Goal: Task Accomplishment & Management: Use online tool/utility

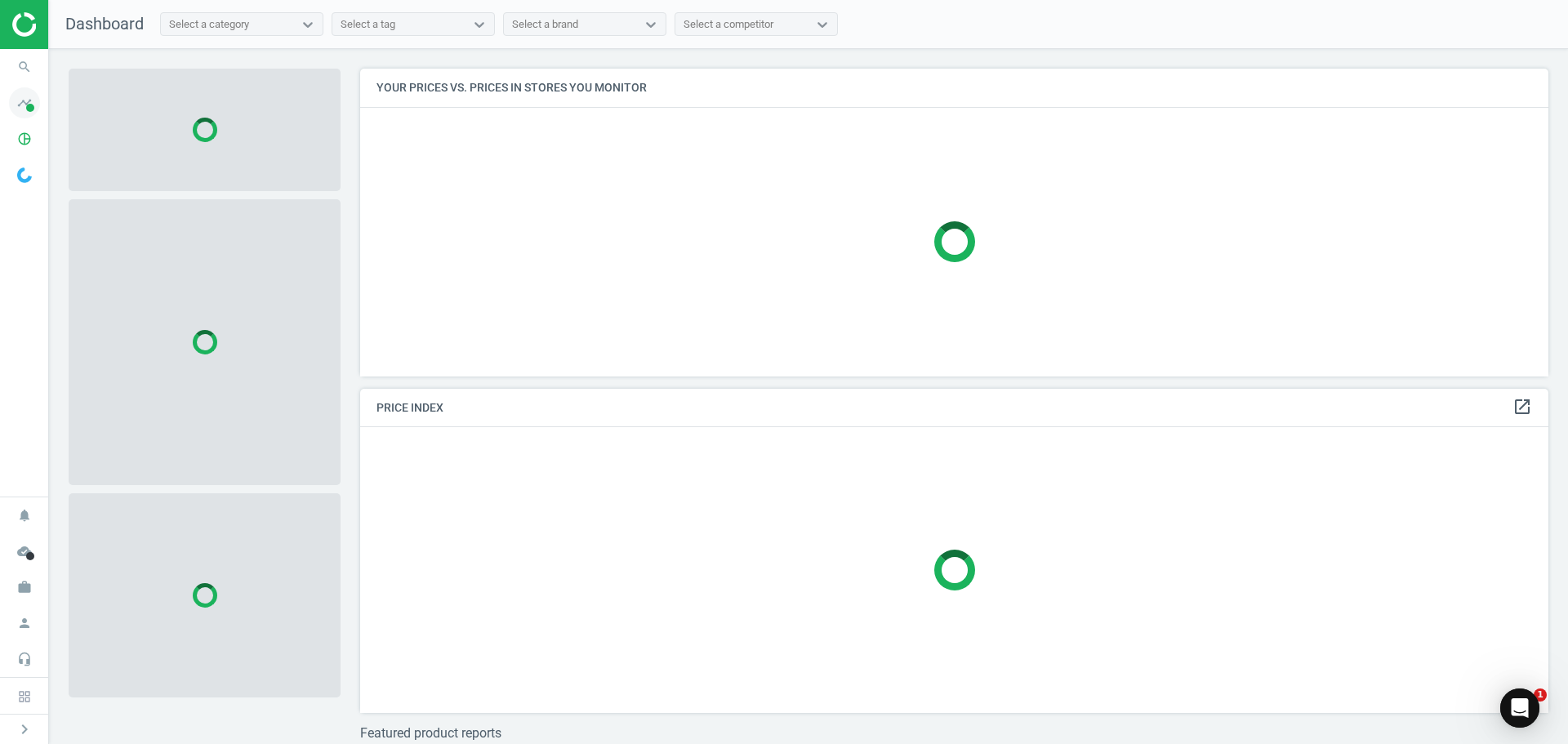
click at [31, 98] on icon "timeline" at bounding box center [25, 103] width 31 height 32
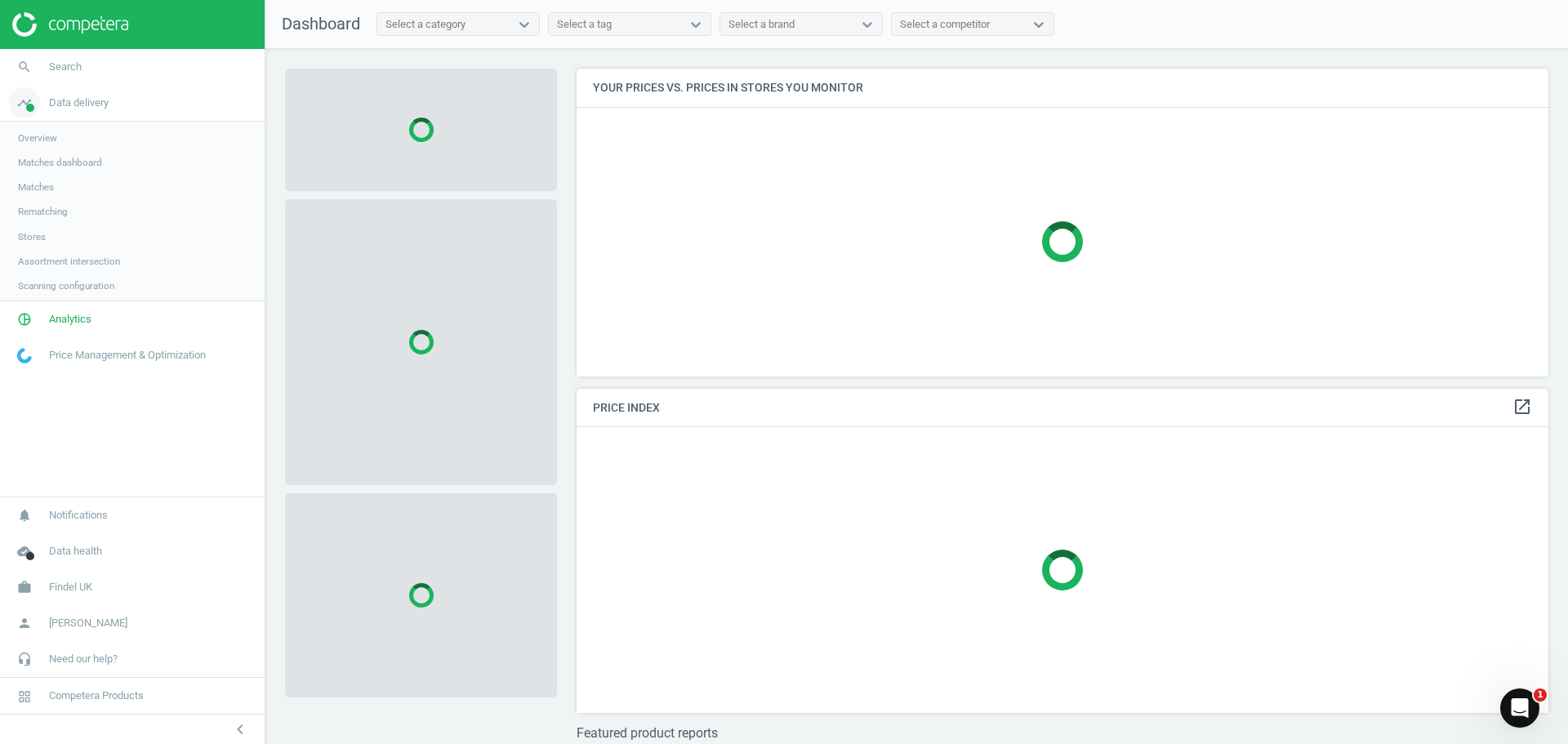
scroll to position [333, 985]
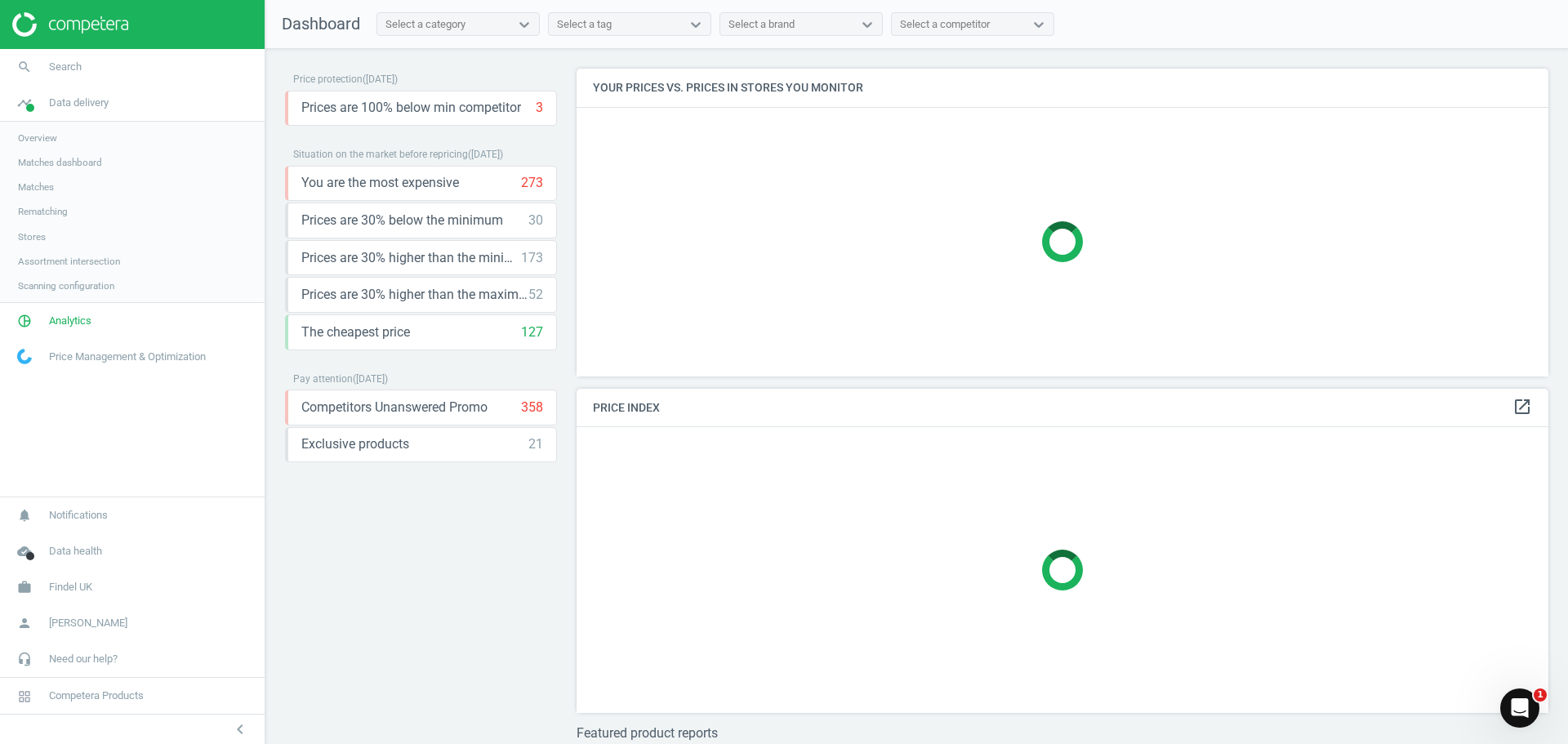
click at [45, 158] on span "Matches dashboard" at bounding box center [59, 162] width 84 height 13
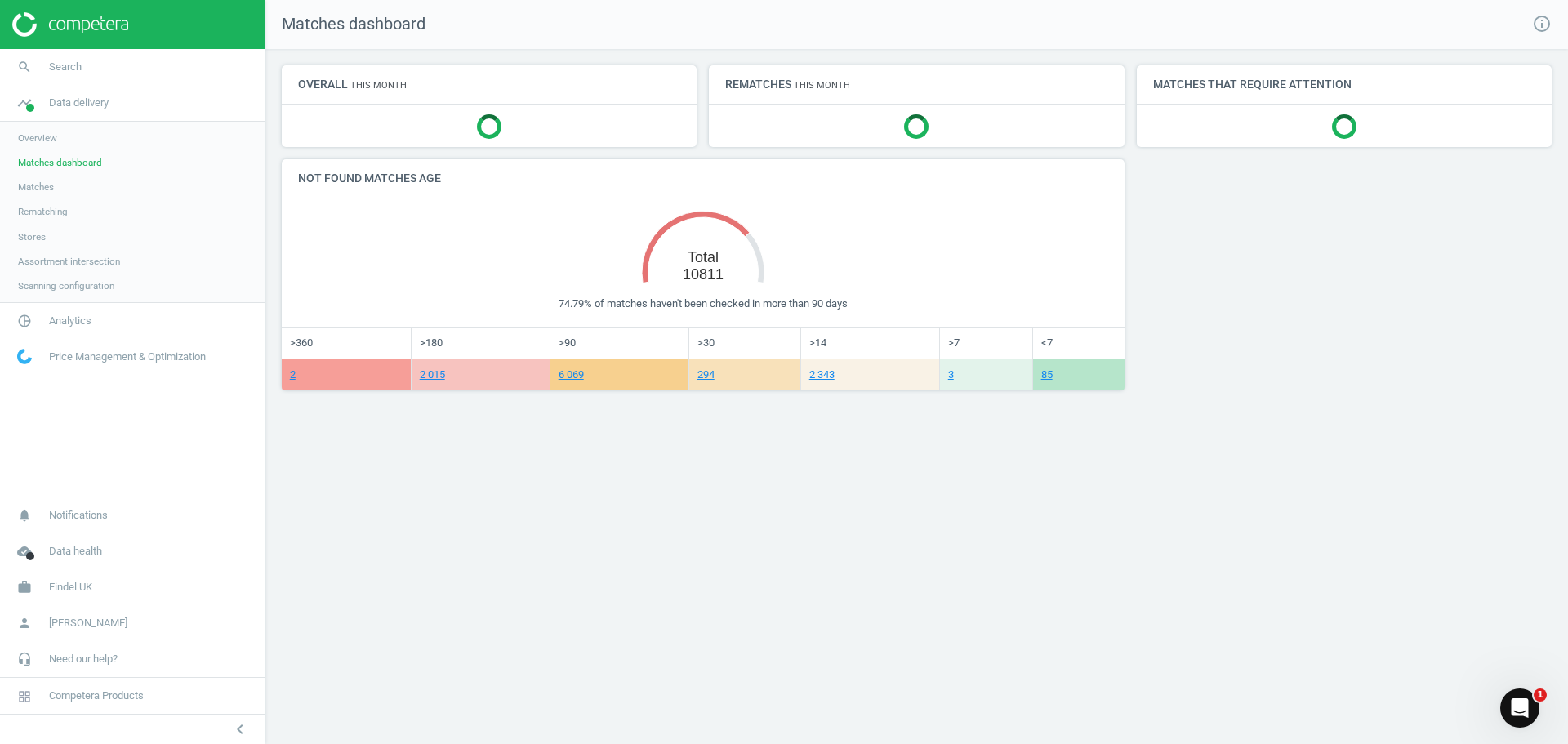
click at [38, 187] on span "Matches" at bounding box center [35, 187] width 36 height 13
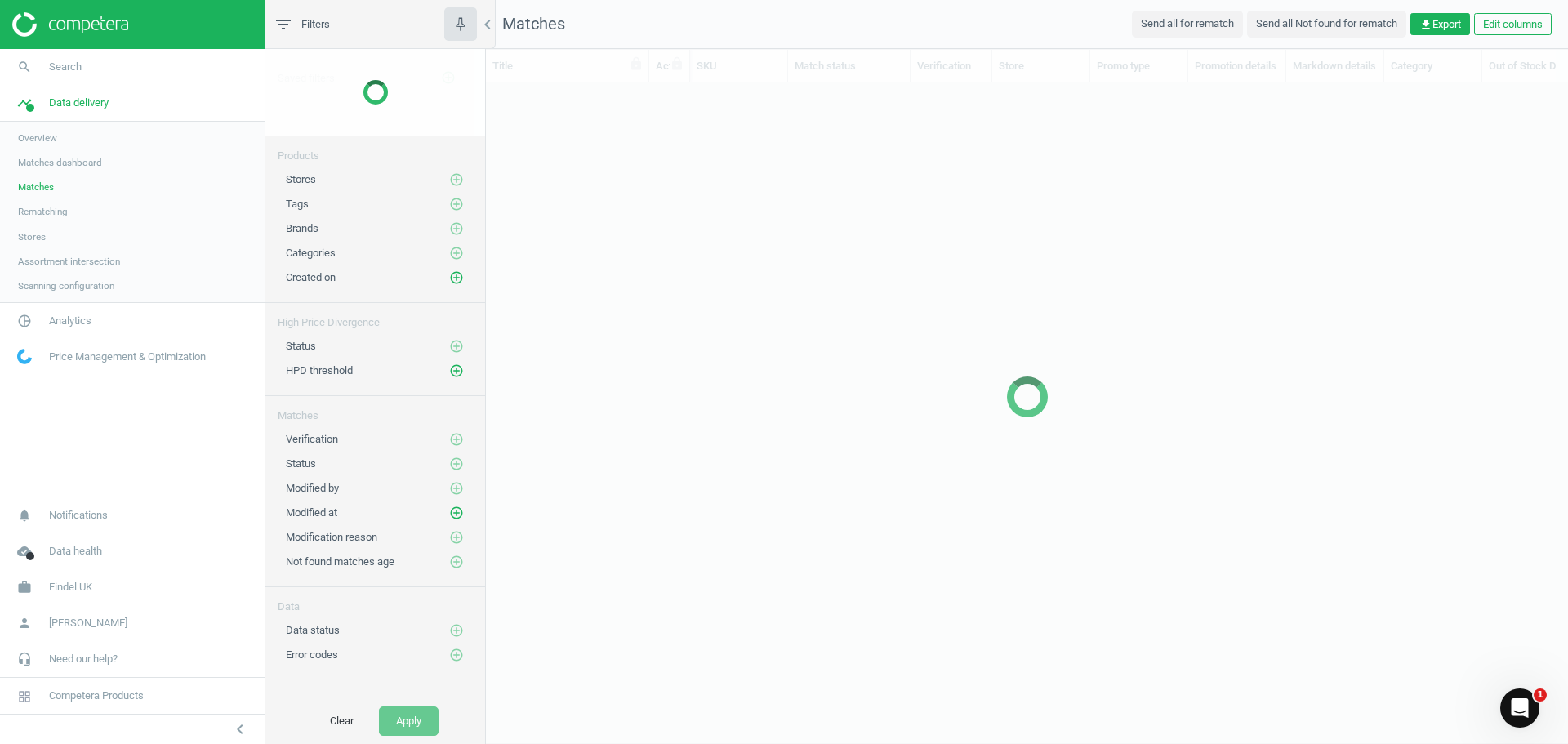
scroll to position [606, 1070]
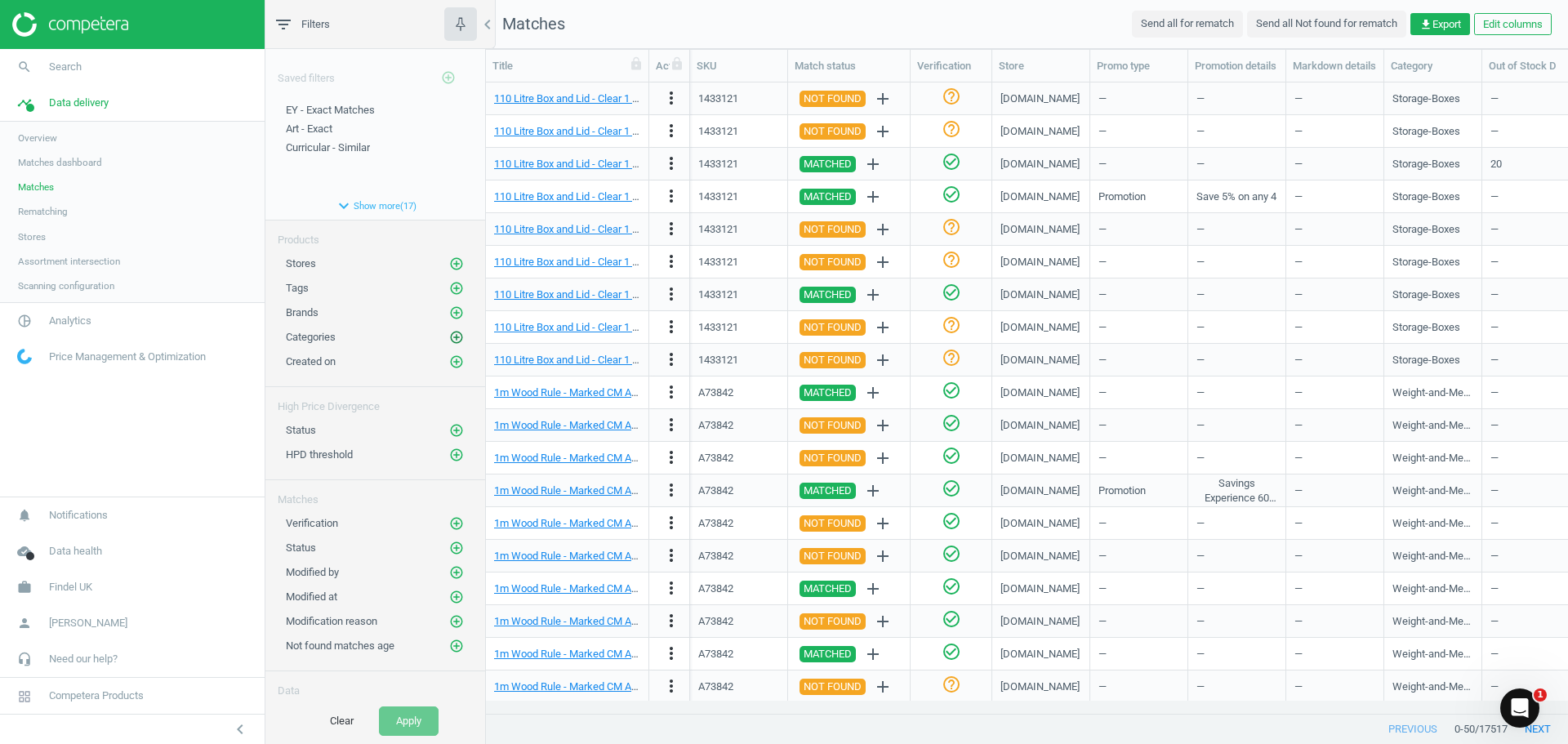
click at [449, 337] on icon "add_circle_outline" at bounding box center [457, 337] width 15 height 15
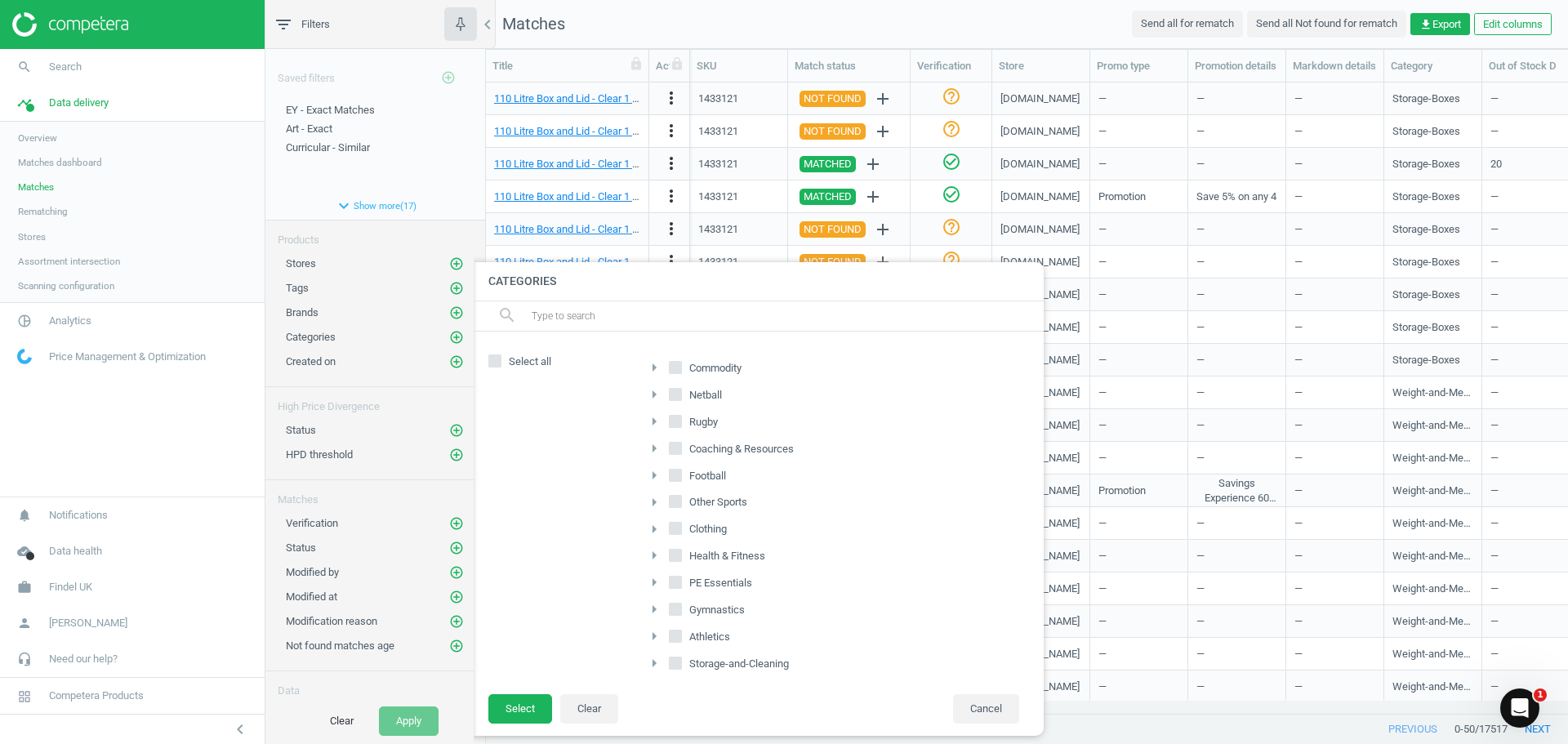
click at [653, 369] on icon "arrow_right" at bounding box center [654, 367] width 19 height 19
click at [686, 499] on input "Early-Years" at bounding box center [684, 499] width 10 height 10
checkbox input "true"
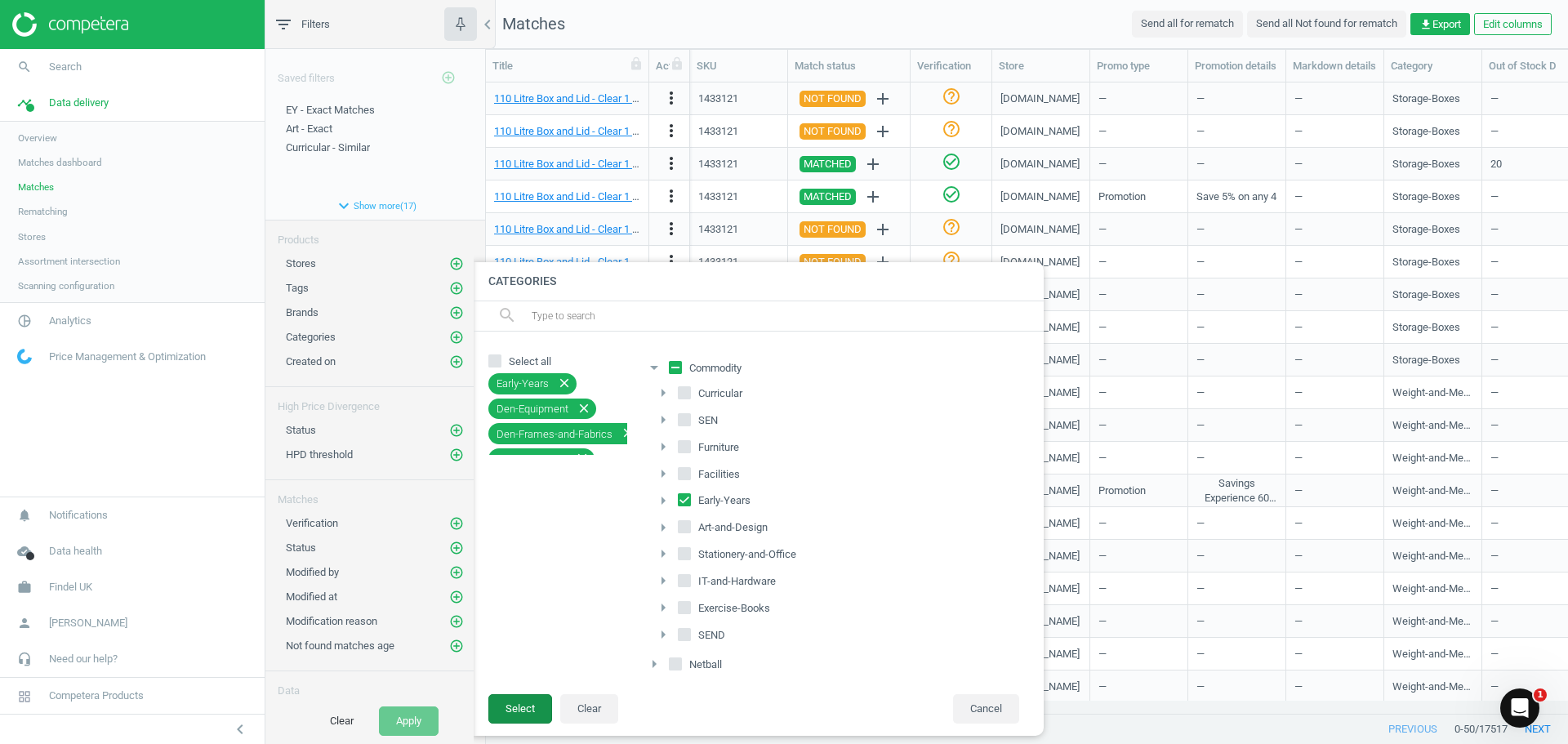
click at [534, 709] on button "Select" at bounding box center [520, 710] width 64 height 30
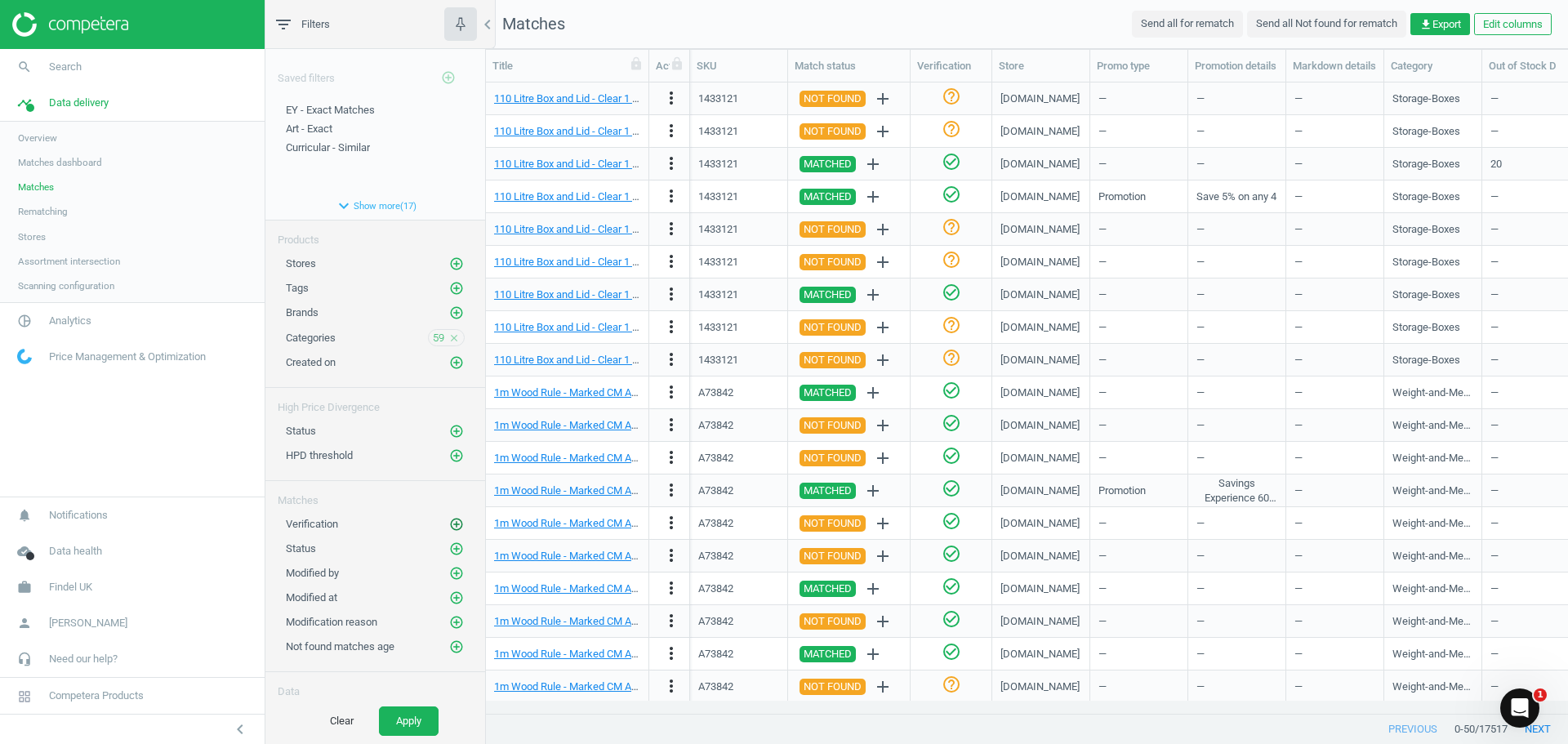
click at [449, 518] on icon "add_circle_outline" at bounding box center [457, 524] width 15 height 15
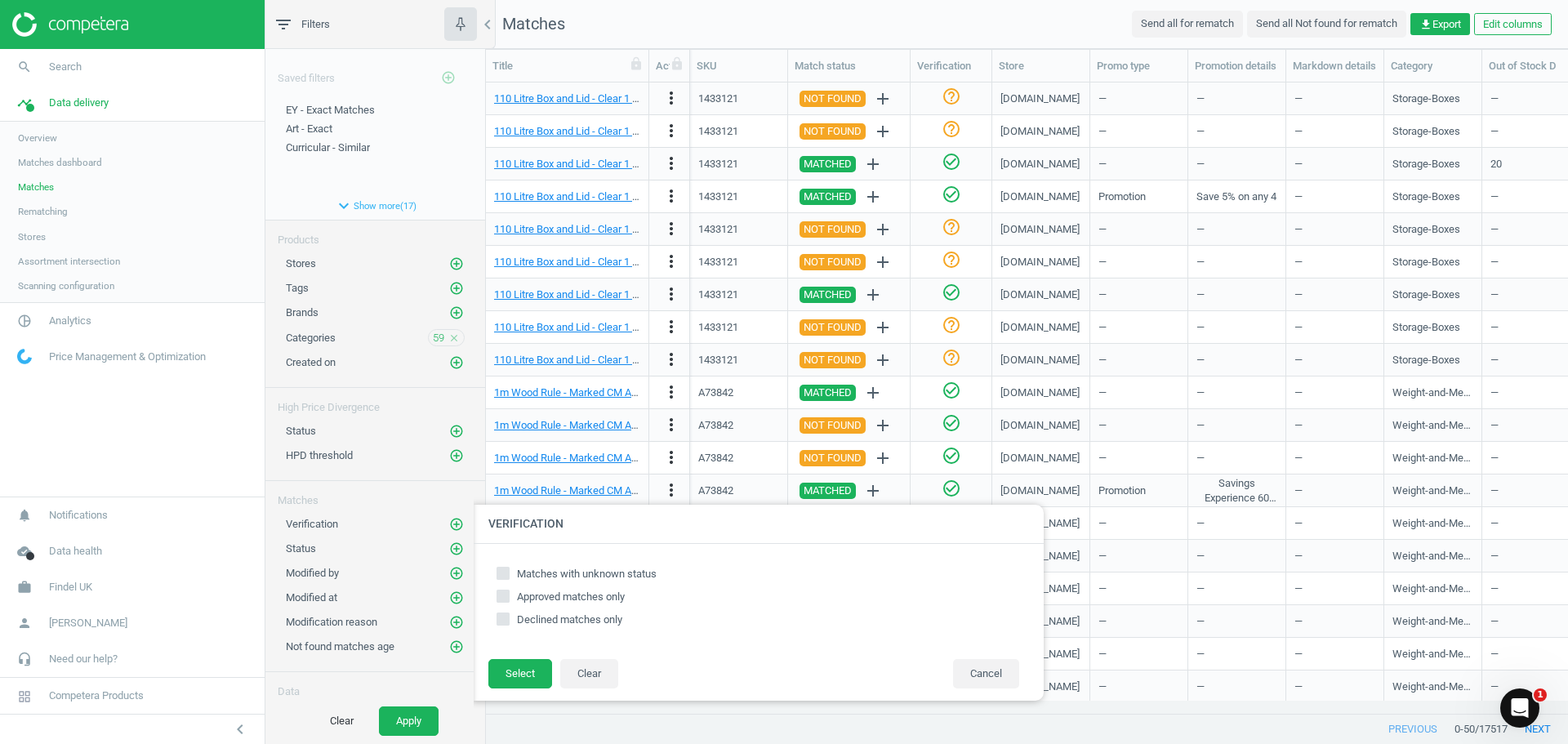
click at [502, 574] on input "Matches with unknown status" at bounding box center [503, 573] width 10 height 10
checkbox input "true"
click at [507, 681] on button "Select" at bounding box center [520, 675] width 64 height 30
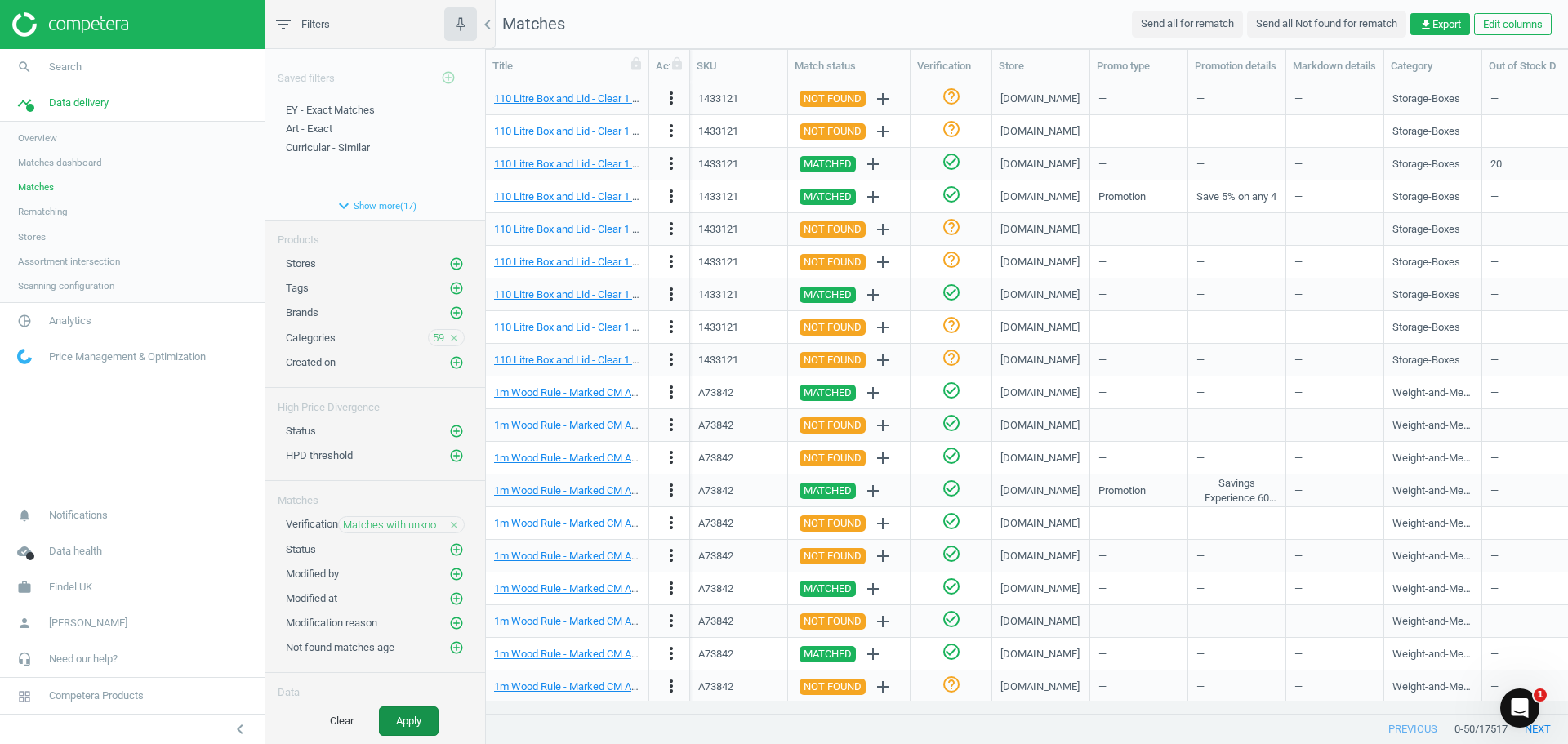
click at [401, 723] on button "Apply" at bounding box center [408, 722] width 59 height 30
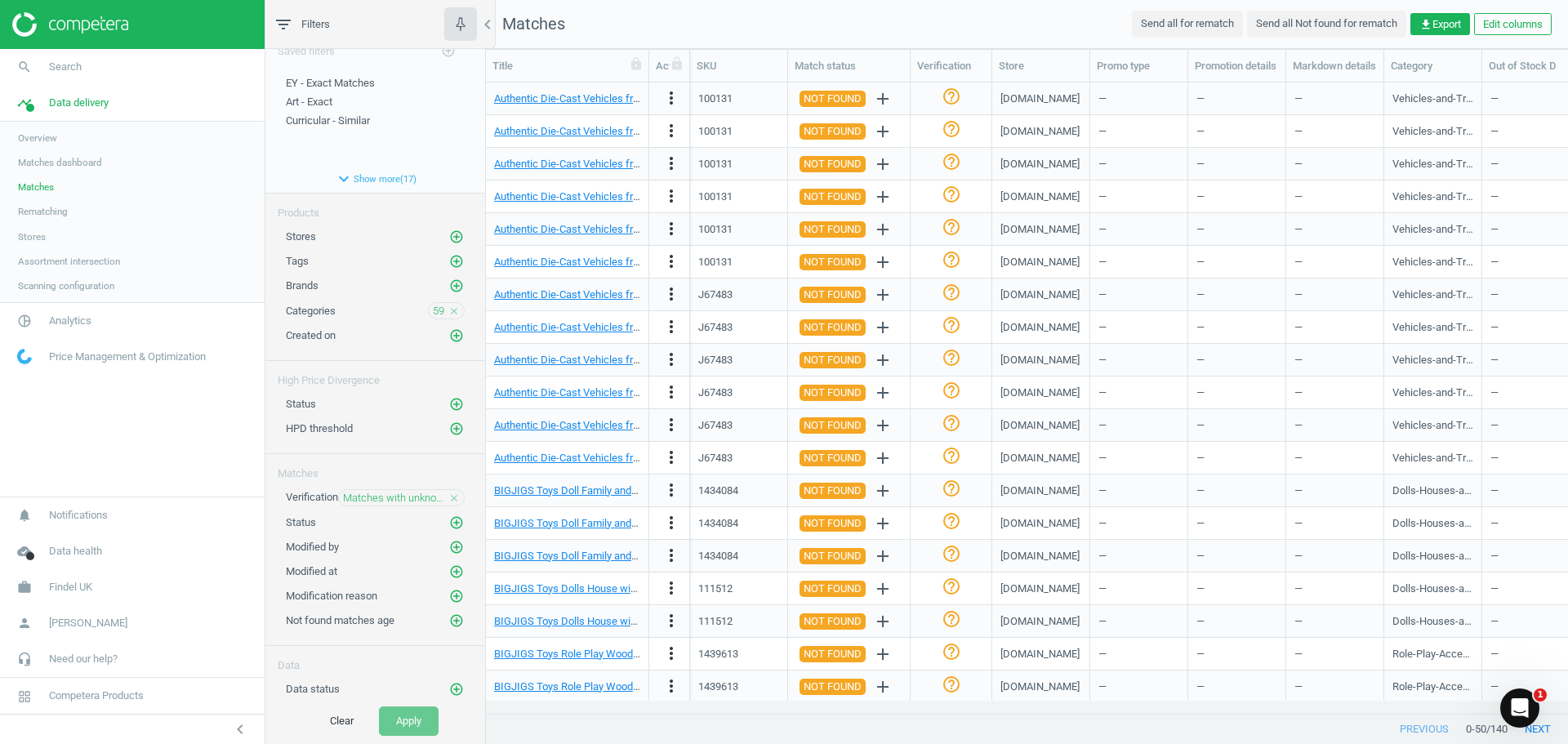
scroll to position [50, 0]
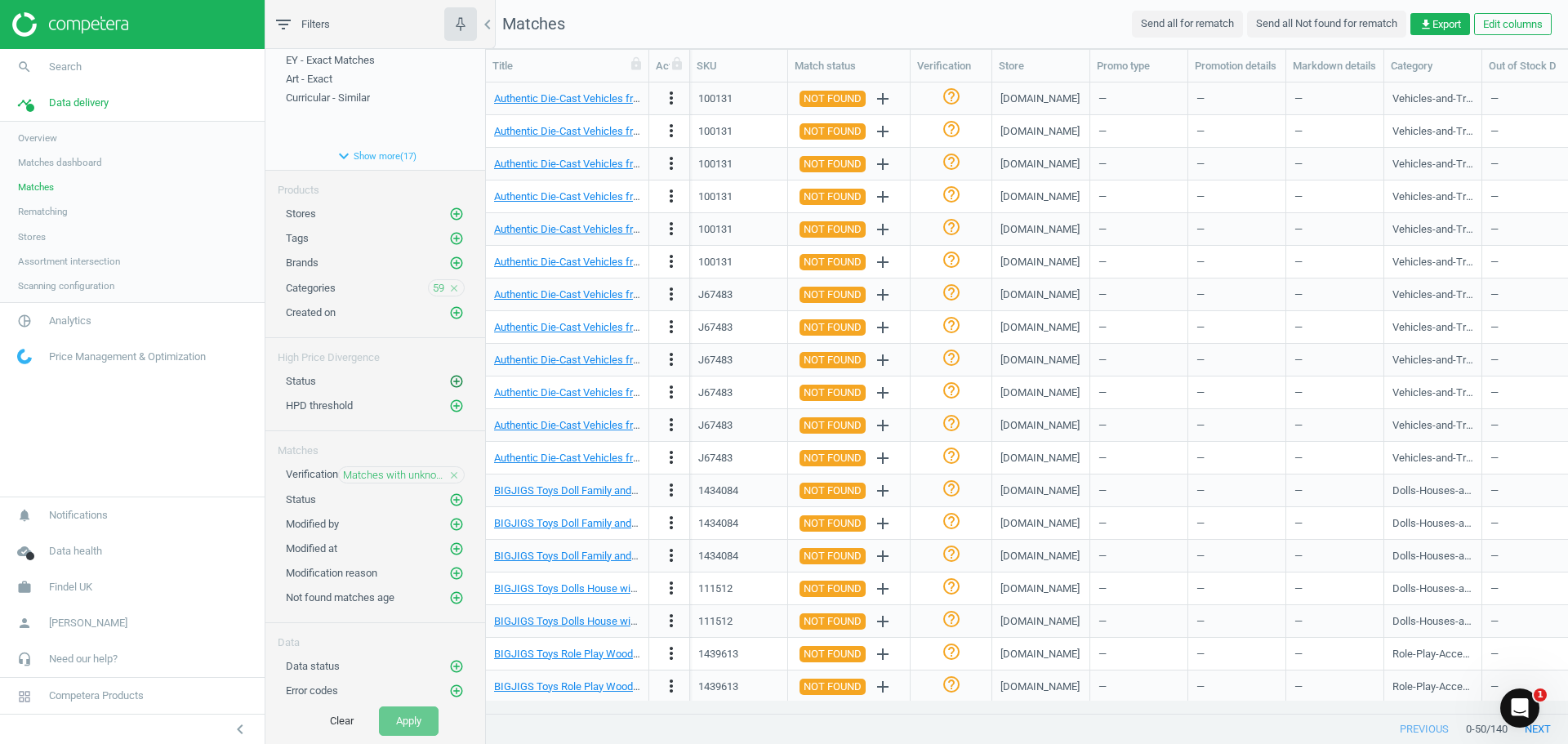
click at [449, 380] on icon "add_circle_outline" at bounding box center [457, 382] width 15 height 15
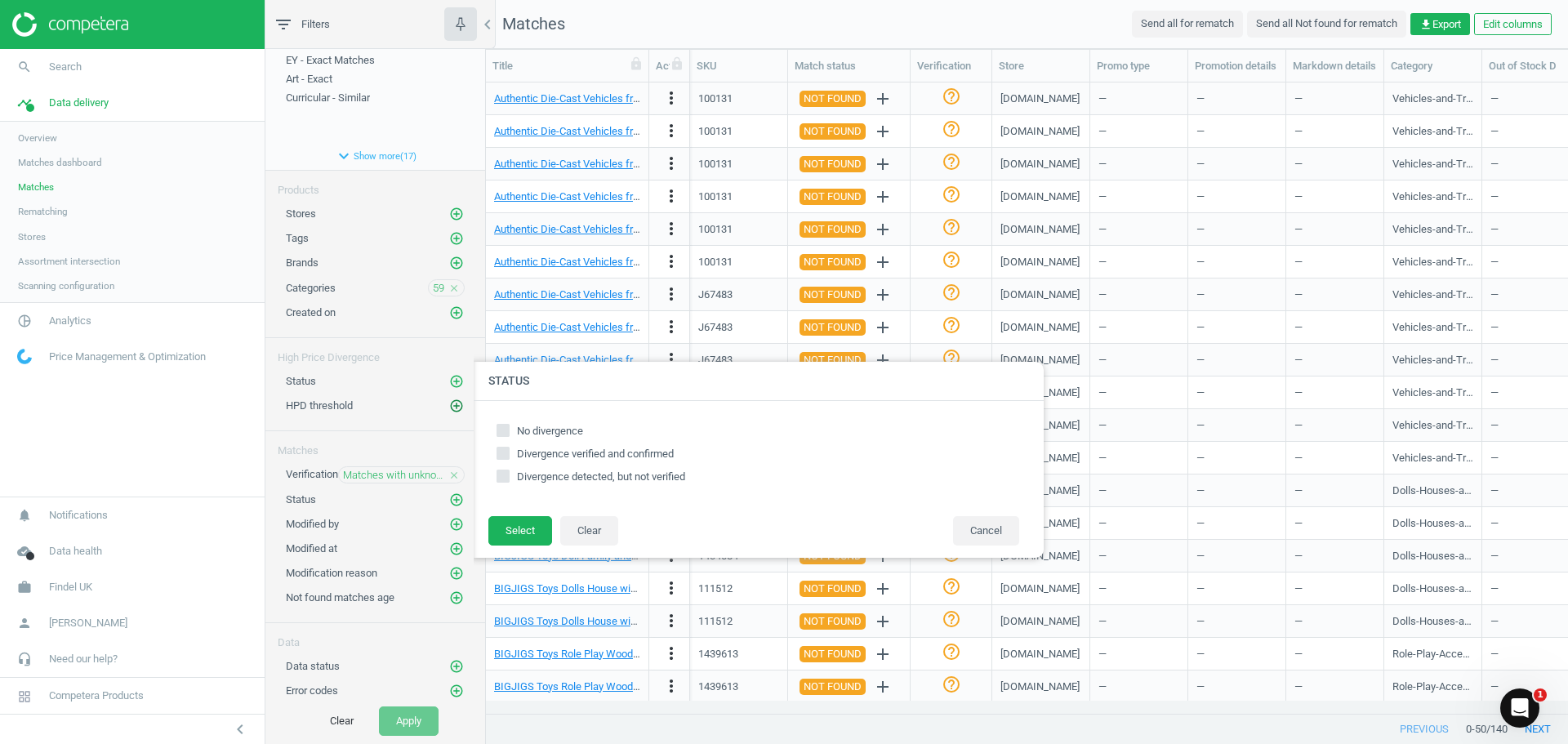
click at [449, 404] on icon "add_circle_outline" at bounding box center [457, 406] width 15 height 15
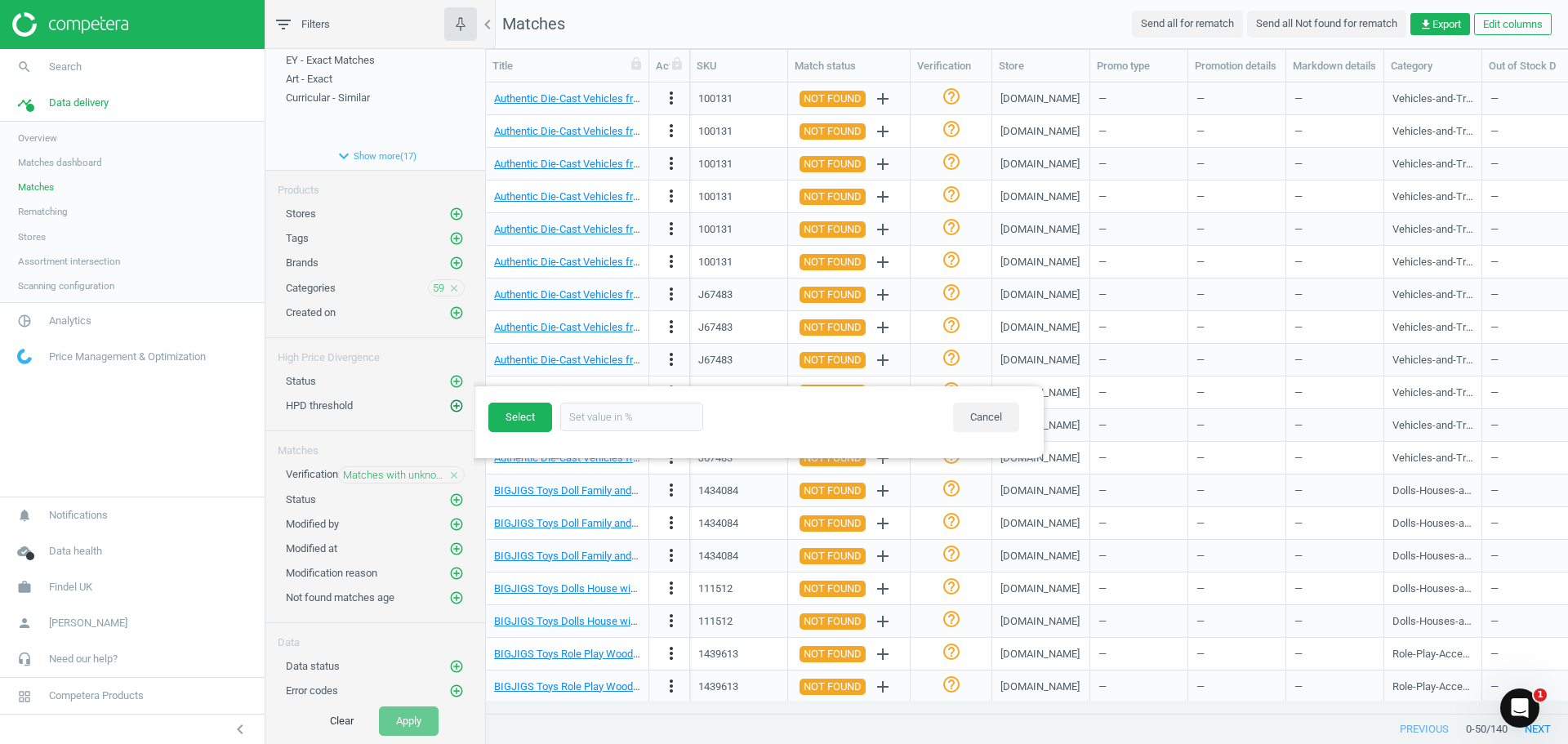
click at [449, 404] on icon "add_circle_outline" at bounding box center [457, 406] width 15 height 15
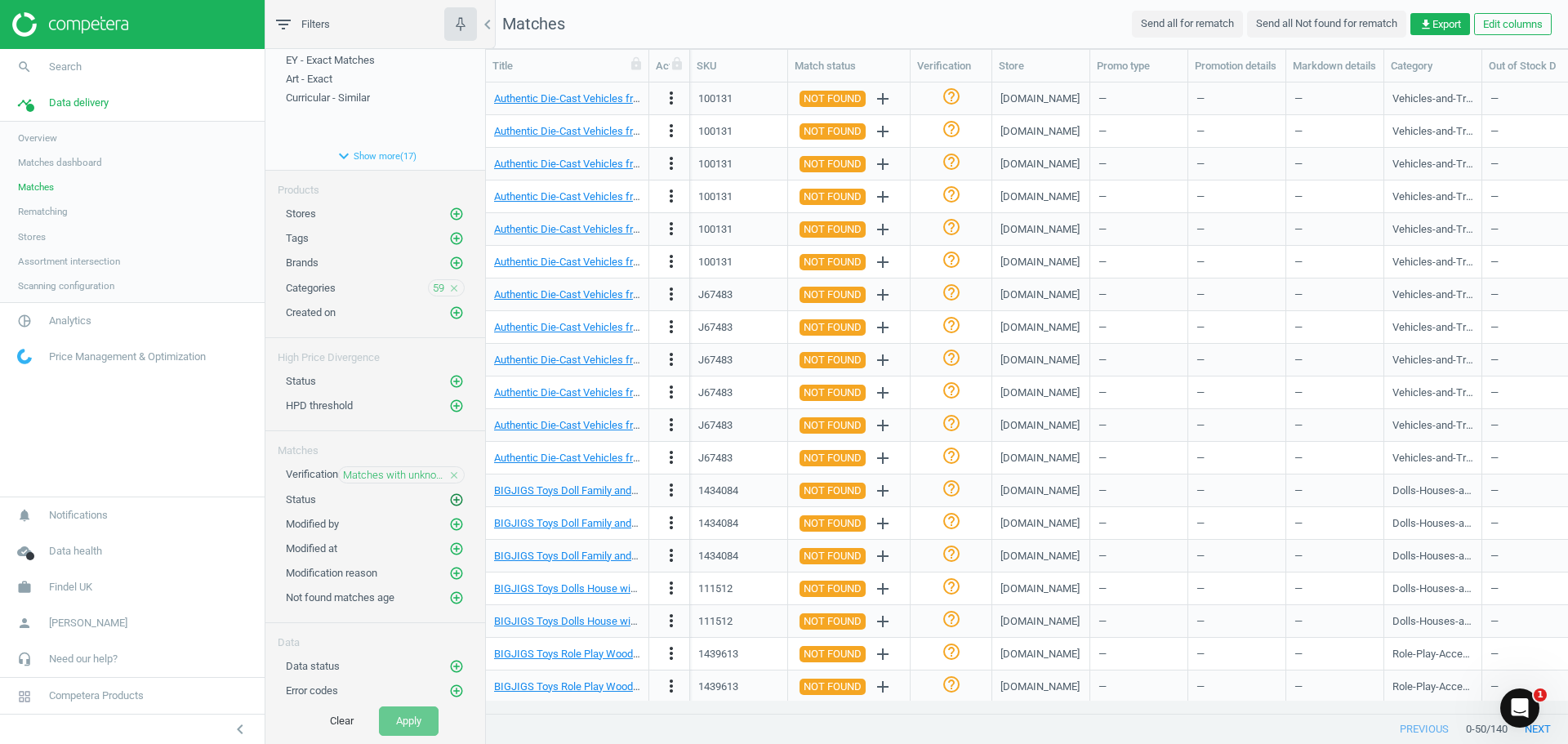
click at [449, 501] on icon "add_circle_outline" at bounding box center [457, 500] width 15 height 15
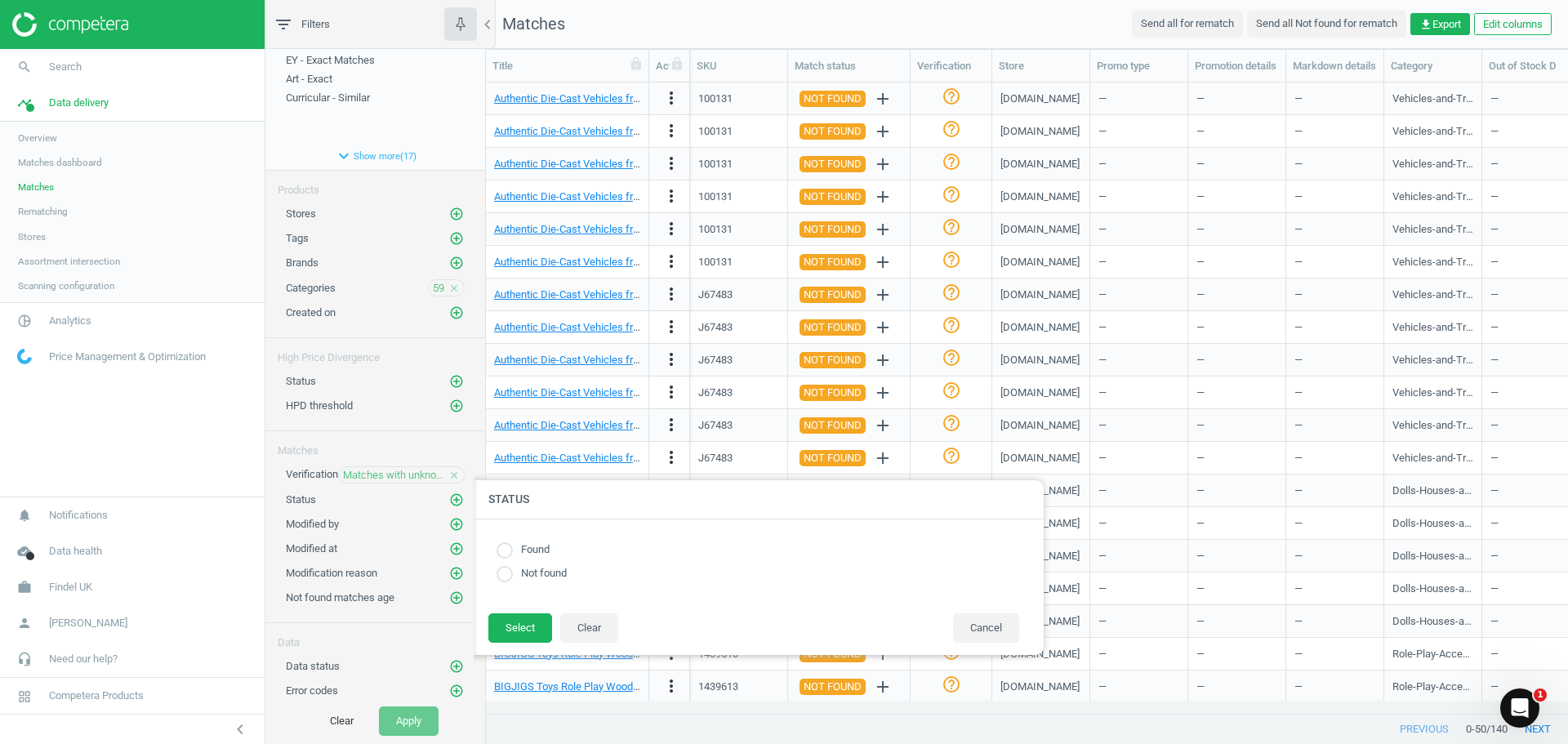
click at [531, 547] on label "Found" at bounding box center [532, 550] width 37 height 16
click at [506, 549] on input "radio" at bounding box center [505, 551] width 17 height 17
radio input "true"
click at [507, 619] on button "Select" at bounding box center [520, 628] width 64 height 30
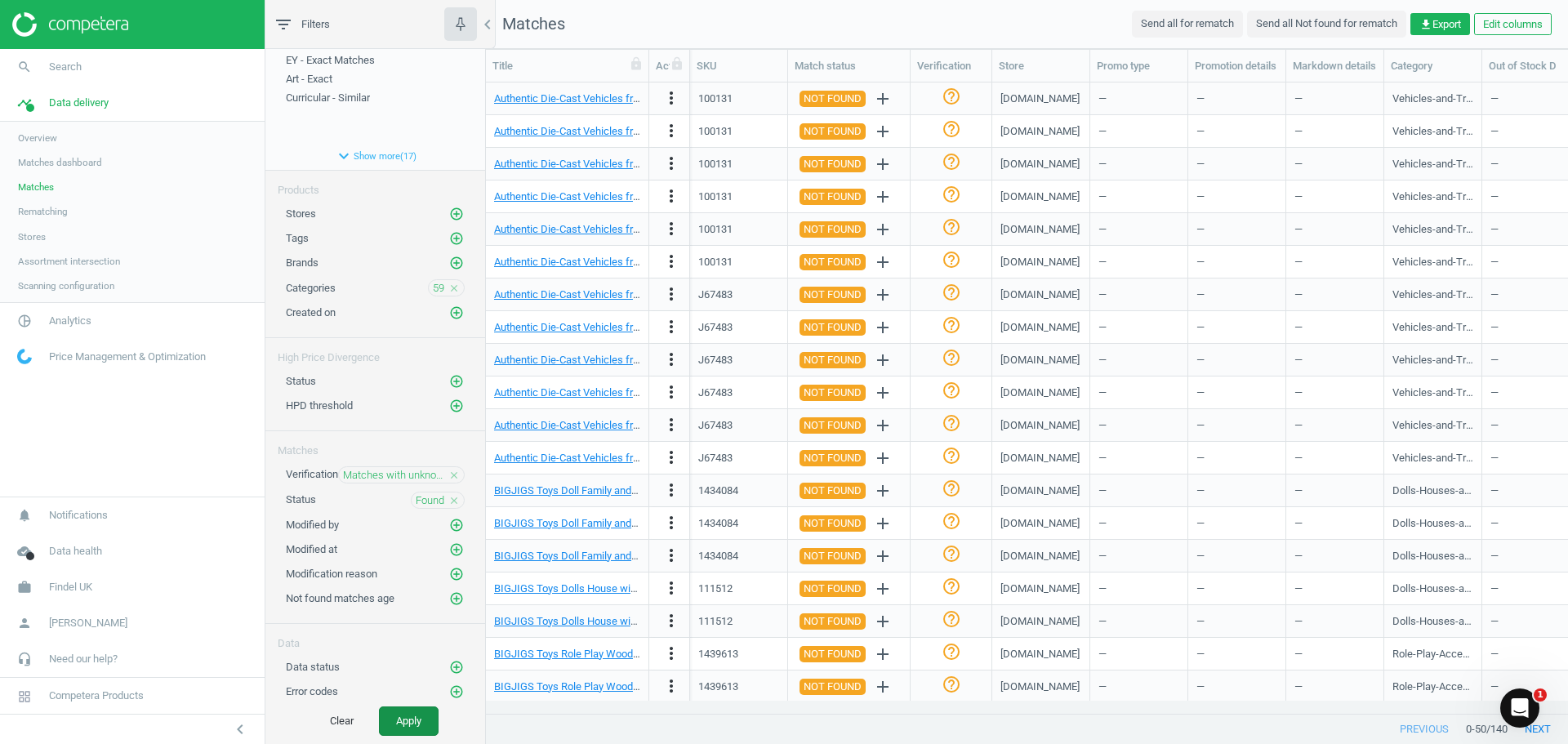
click at [397, 726] on button "Apply" at bounding box center [408, 722] width 59 height 30
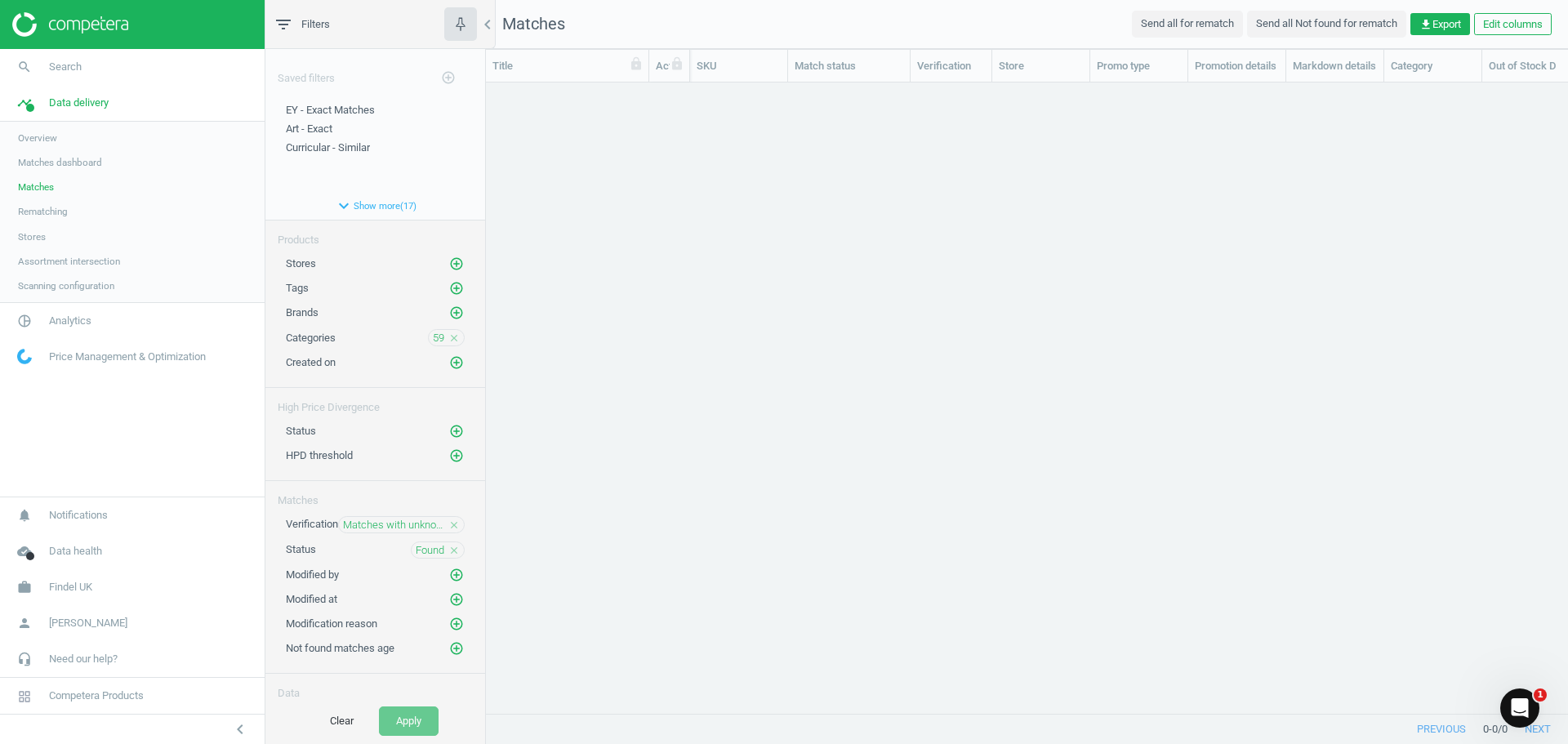
click at [31, 181] on span "Matches" at bounding box center [35, 187] width 36 height 13
